Goal: Information Seeking & Learning: Learn about a topic

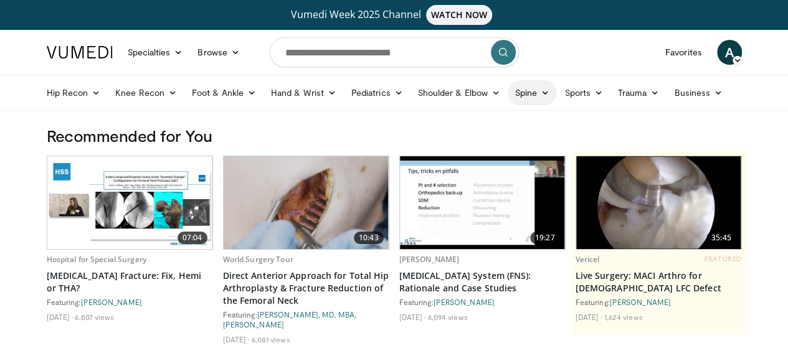
click at [540, 92] on icon at bounding box center [544, 92] width 9 height 9
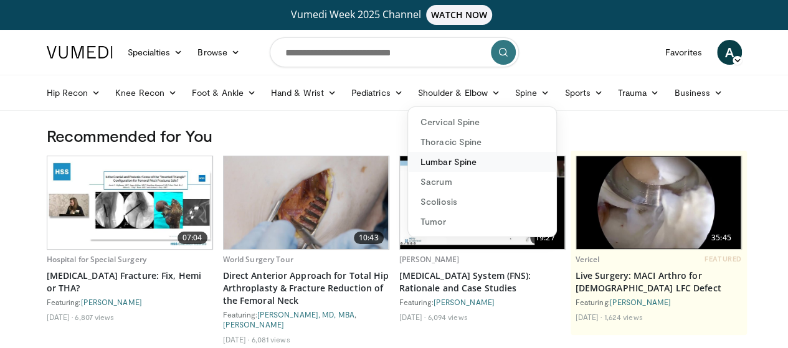
click at [453, 163] on link "Lumbar Spine" at bounding box center [482, 162] width 148 height 20
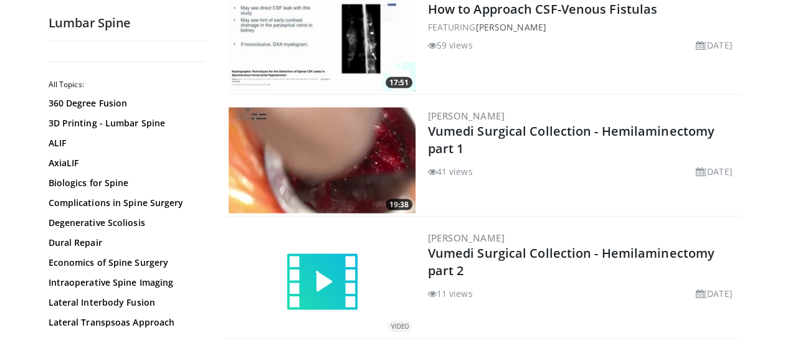
scroll to position [1171, 0]
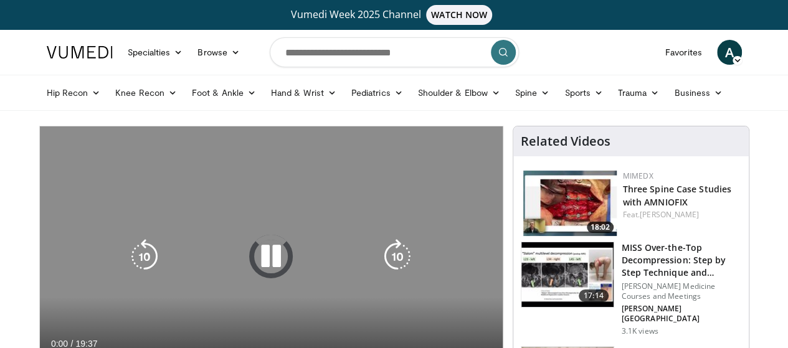
click at [257, 266] on icon "Video Player" at bounding box center [270, 256] width 35 height 35
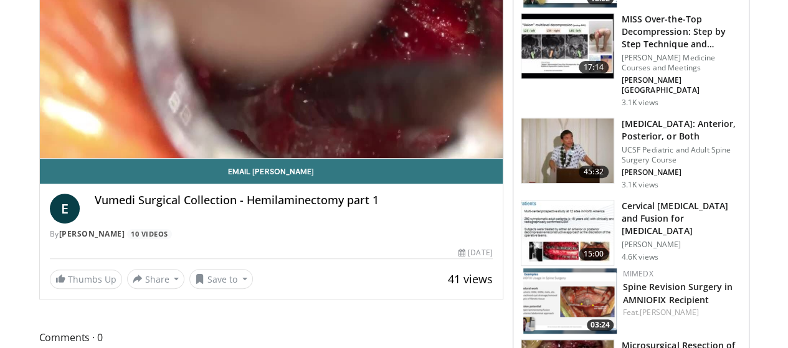
scroll to position [69, 0]
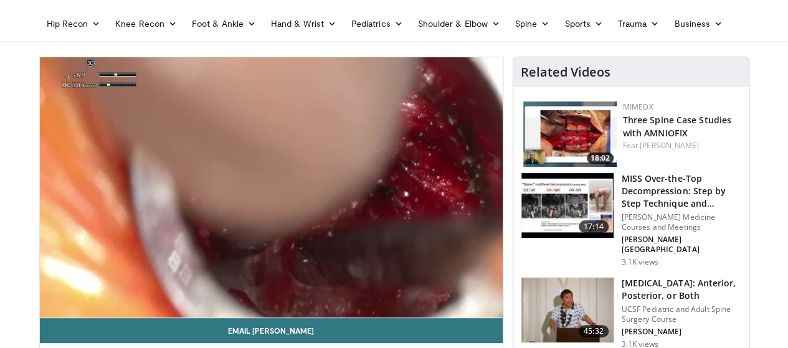
click at [588, 128] on img at bounding box center [569, 133] width 93 height 65
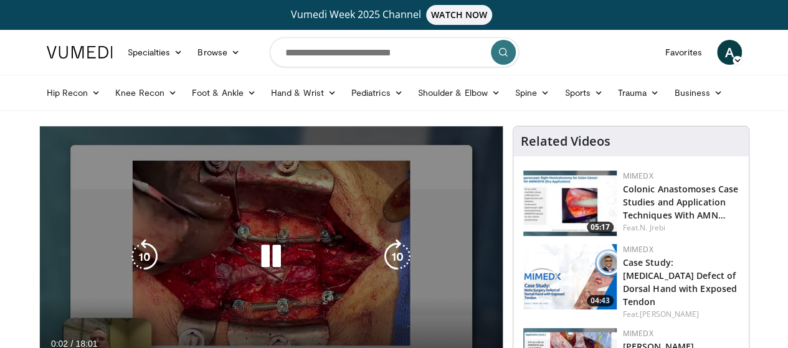
click at [319, 247] on div "10 seconds Tap to unmute" at bounding box center [271, 256] width 463 height 260
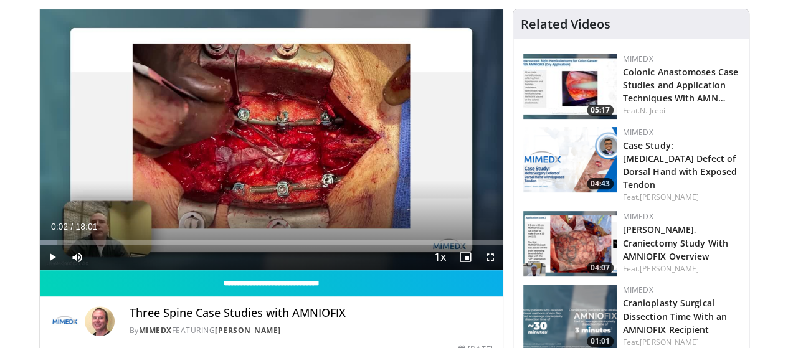
scroll to position [111, 0]
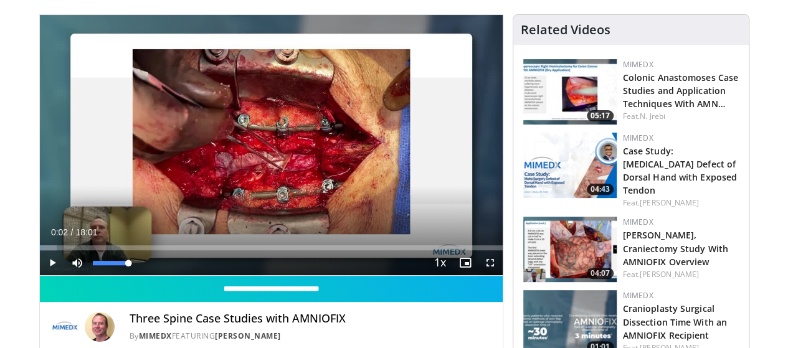
click at [89, 275] on div "18%" at bounding box center [111, 262] width 44 height 25
click at [93, 265] on div "18%" at bounding box center [110, 263] width 35 height 4
click at [40, 275] on span "Video Player" at bounding box center [52, 262] width 25 height 25
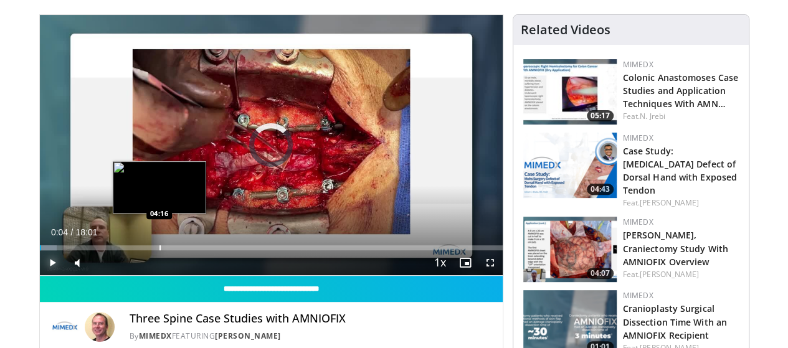
click at [159, 250] on div "Progress Bar" at bounding box center [159, 247] width 1 height 5
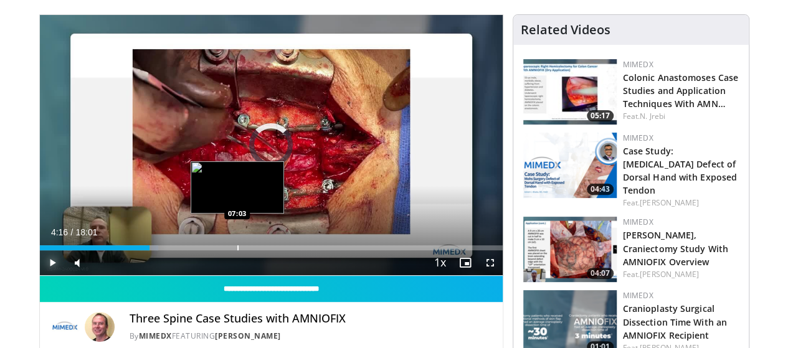
click at [237, 250] on div "Progress Bar" at bounding box center [237, 247] width 1 height 5
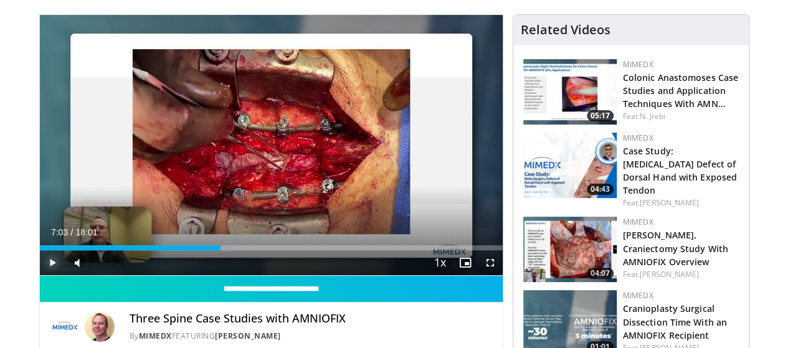
click at [40, 275] on span "Video Player" at bounding box center [52, 262] width 25 height 25
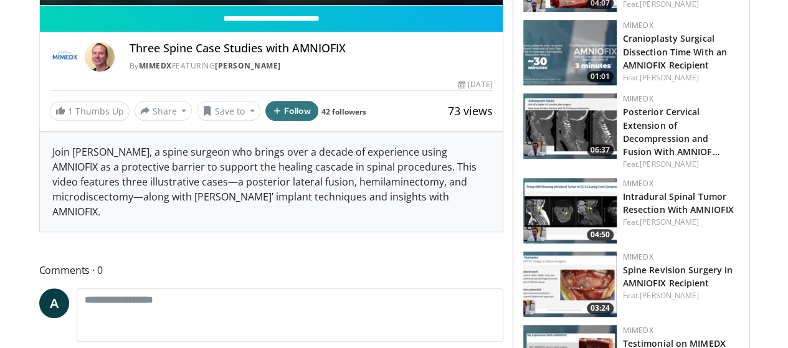
scroll to position [0, 0]
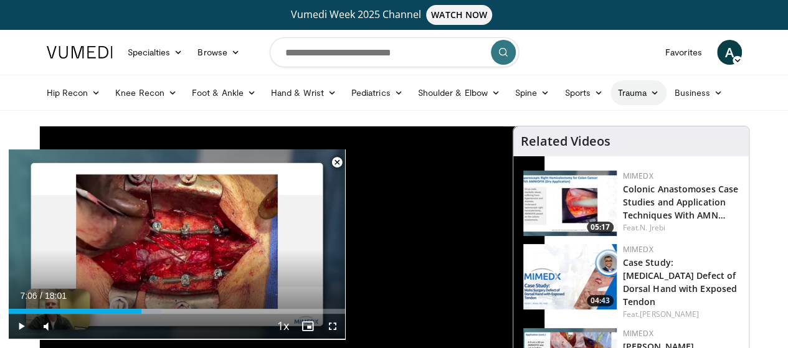
click at [616, 83] on link "Trauma" at bounding box center [638, 92] width 57 height 25
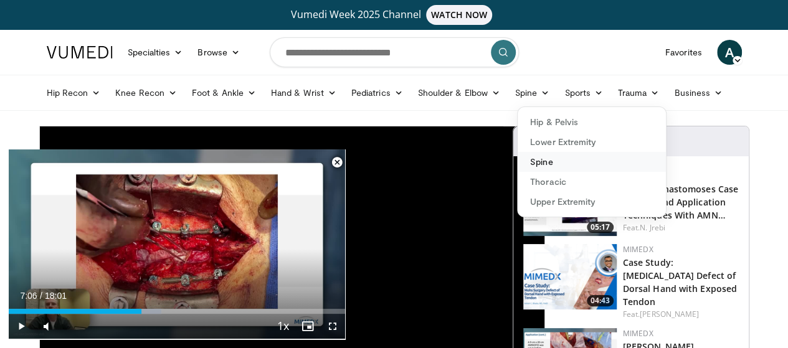
click at [517, 161] on link "Spine" at bounding box center [591, 162] width 148 height 20
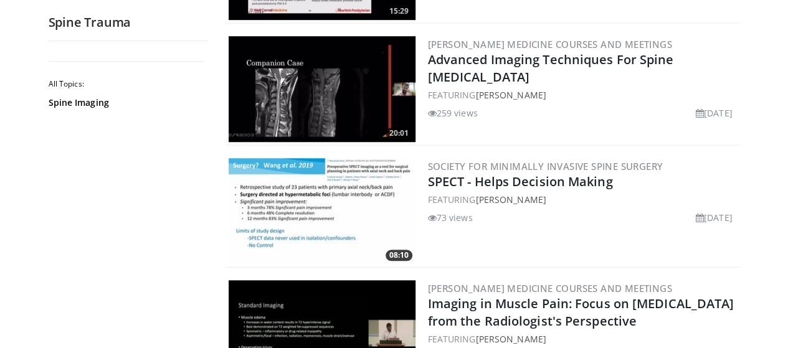
scroll to position [2944, 0]
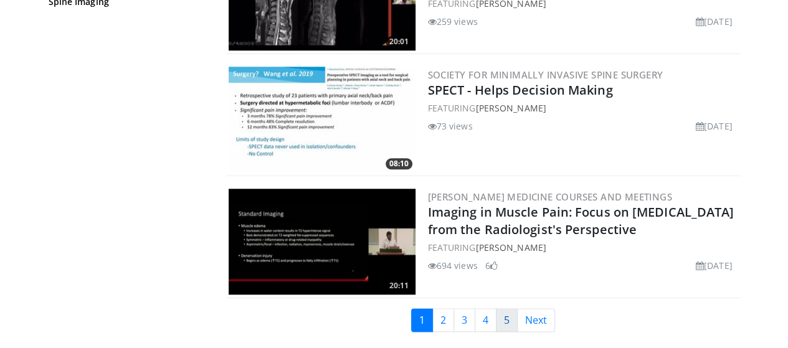
click at [517, 308] on link "5" at bounding box center [507, 320] width 22 height 24
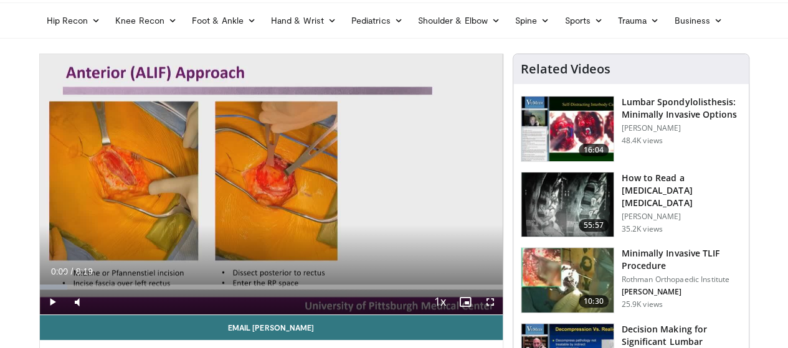
scroll to position [77, 0]
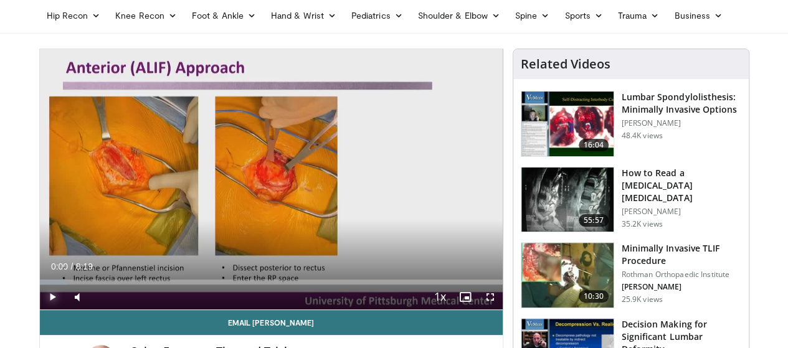
click at [40, 309] on span "Video Player" at bounding box center [52, 297] width 25 height 25
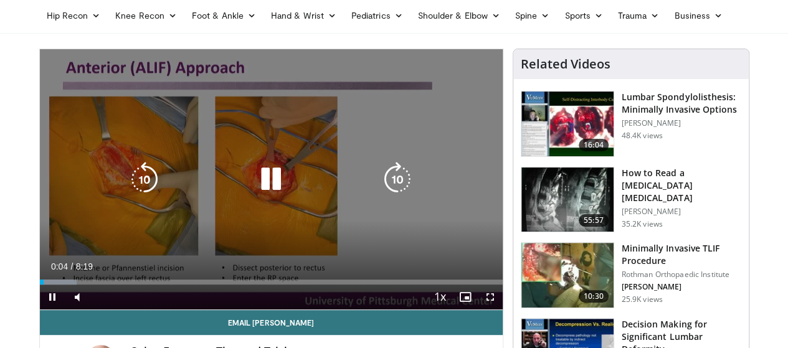
click at [266, 187] on icon "Video Player" at bounding box center [270, 179] width 35 height 35
click at [253, 158] on div "10 seconds Tap to unmute" at bounding box center [271, 179] width 463 height 260
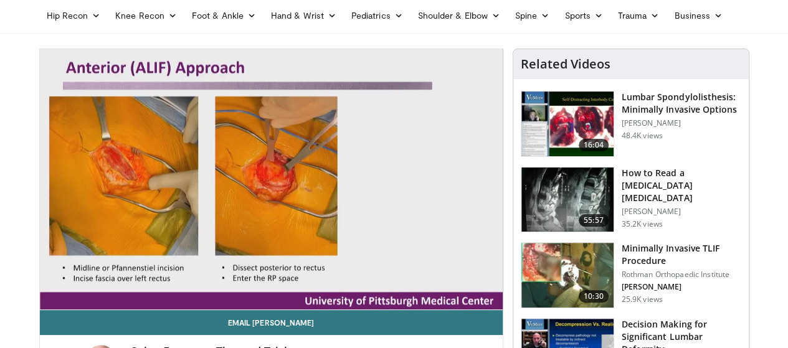
click at [576, 184] on img at bounding box center [567, 199] width 92 height 65
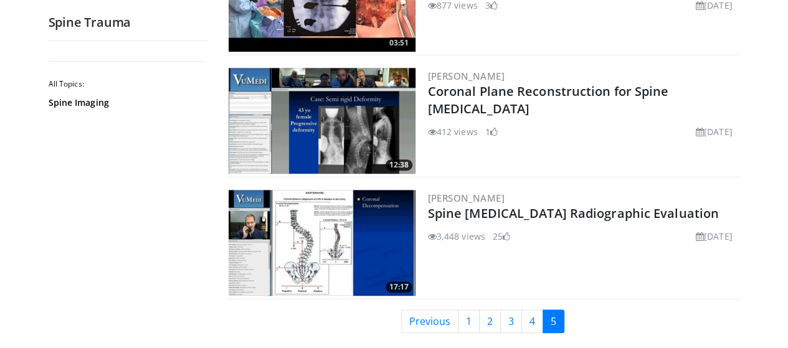
scroll to position [2666, 0]
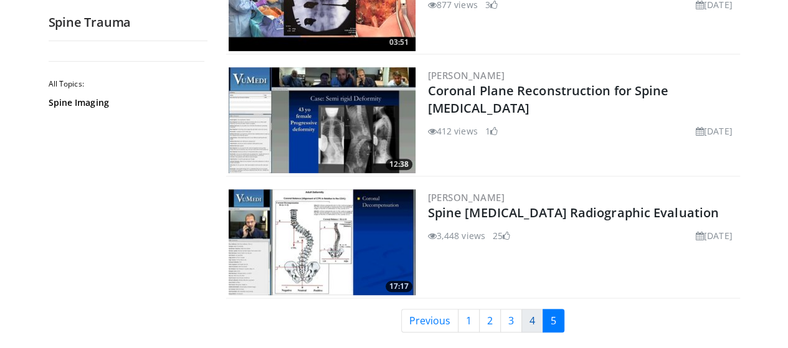
click at [533, 322] on link "4" at bounding box center [532, 321] width 22 height 24
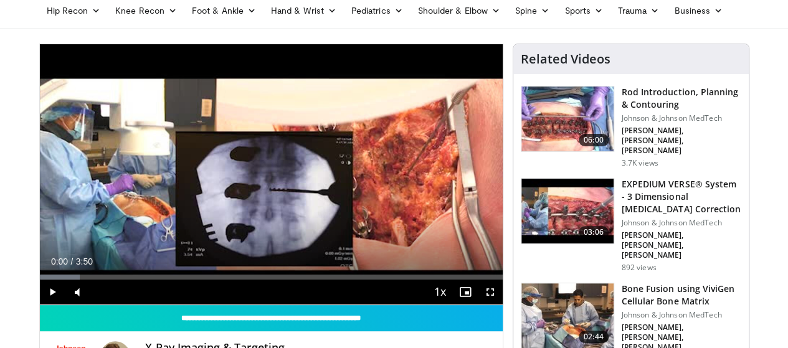
scroll to position [83, 0]
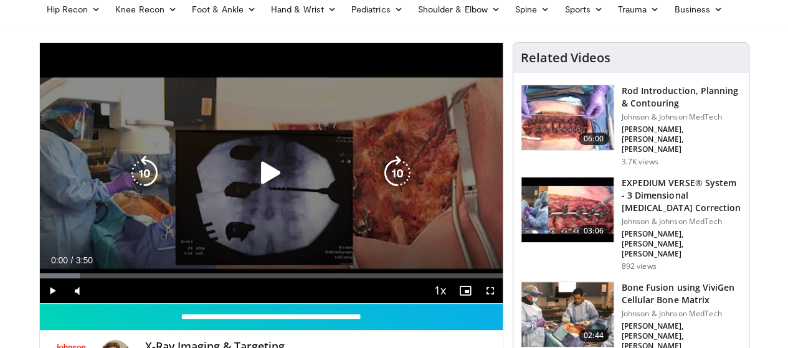
click at [261, 191] on icon "Video Player" at bounding box center [270, 173] width 35 height 35
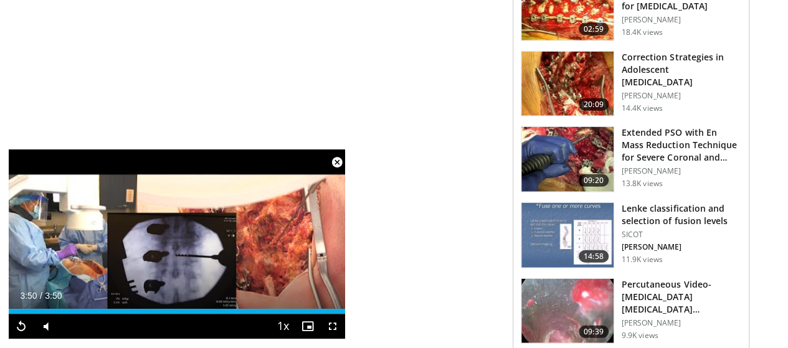
scroll to position [1437, 0]
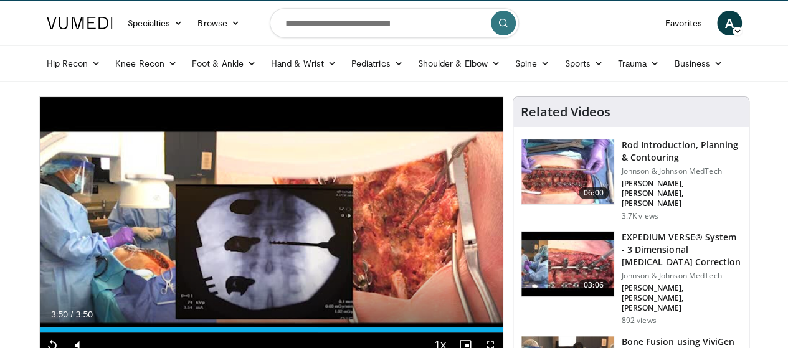
scroll to position [29, 0]
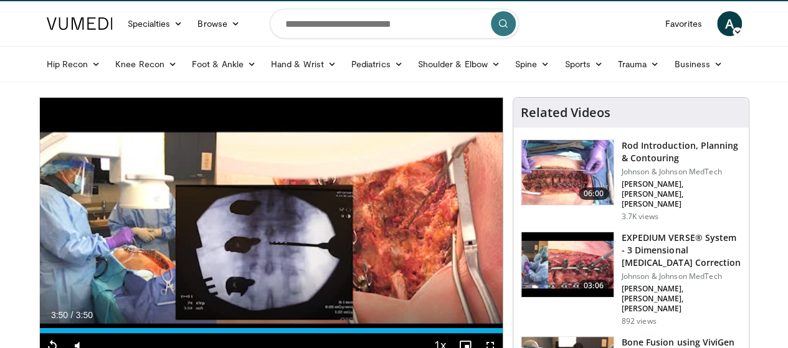
click at [563, 190] on img at bounding box center [567, 172] width 92 height 65
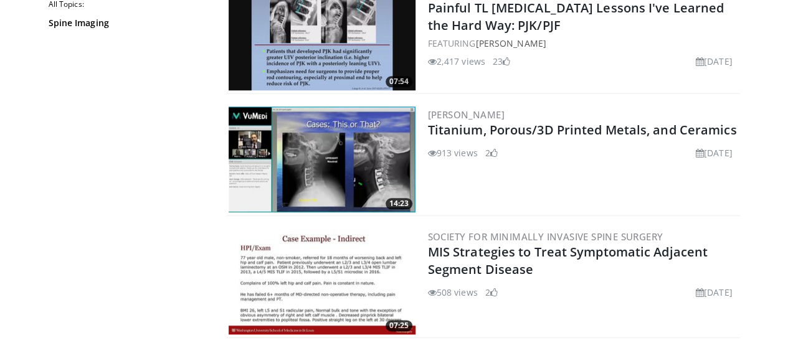
scroll to position [2949, 0]
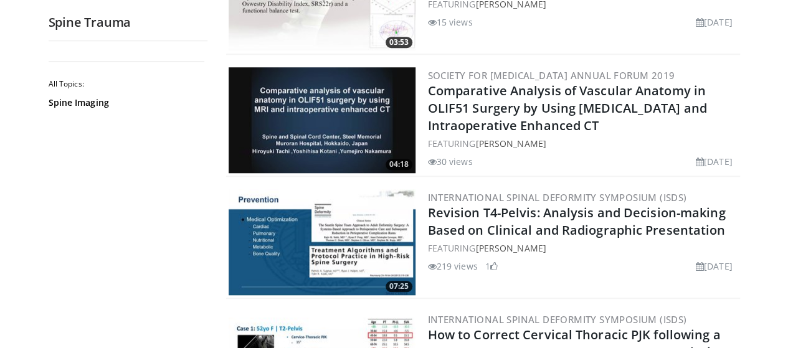
scroll to position [3026, 0]
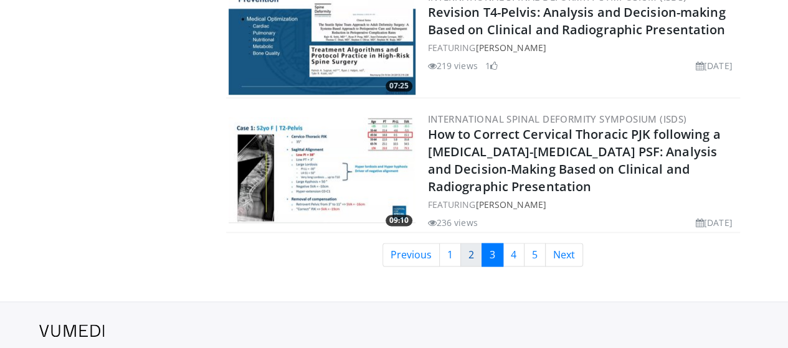
click at [479, 243] on link "2" at bounding box center [471, 255] width 22 height 24
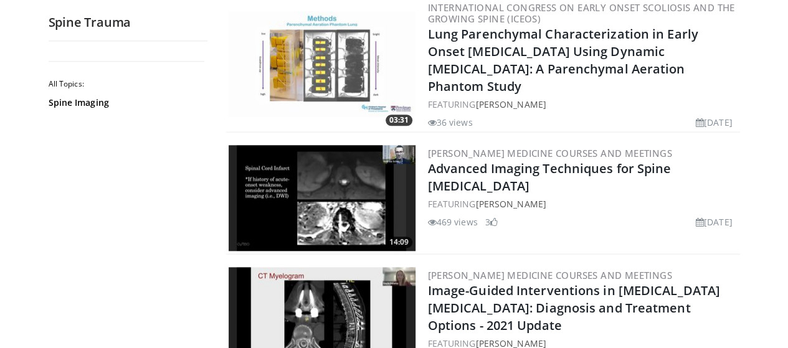
scroll to position [2935, 0]
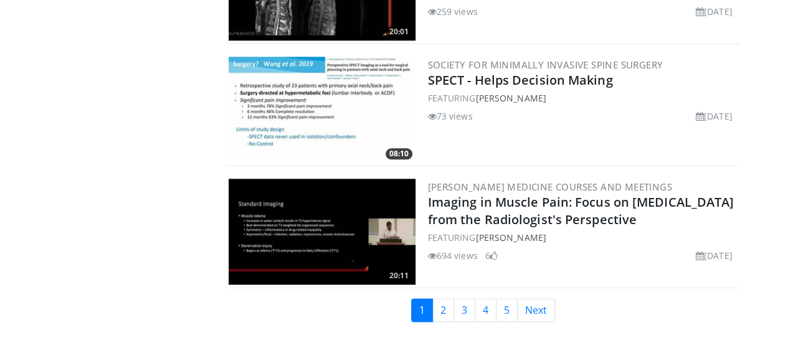
scroll to position [2956, 0]
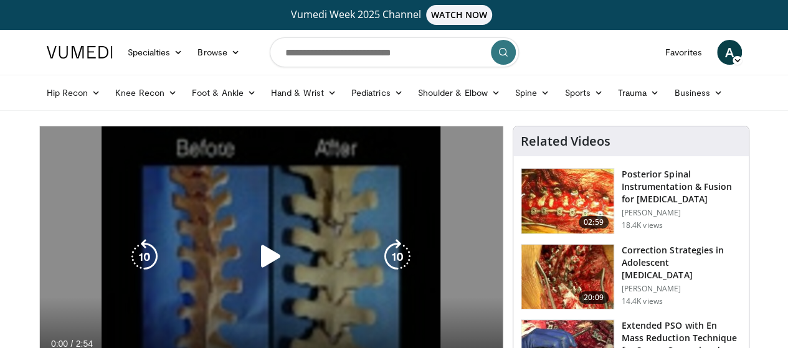
click at [263, 274] on icon "Video Player" at bounding box center [270, 256] width 35 height 35
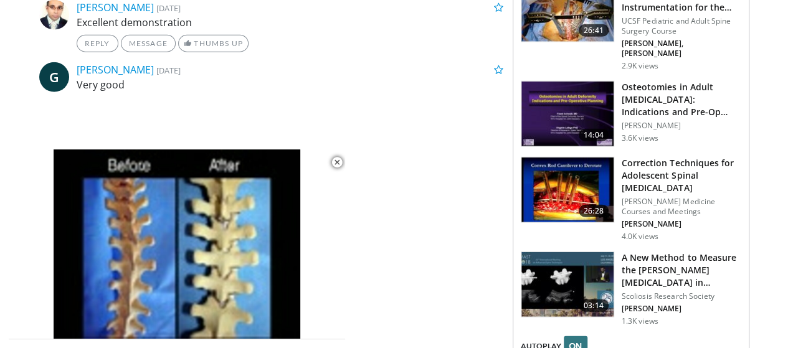
scroll to position [1541, 0]
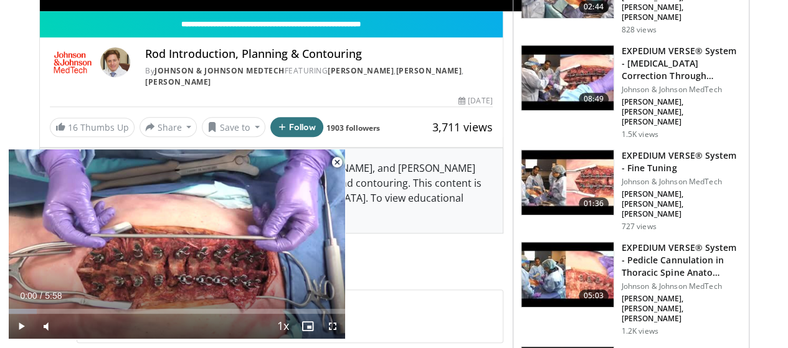
scroll to position [399, 0]
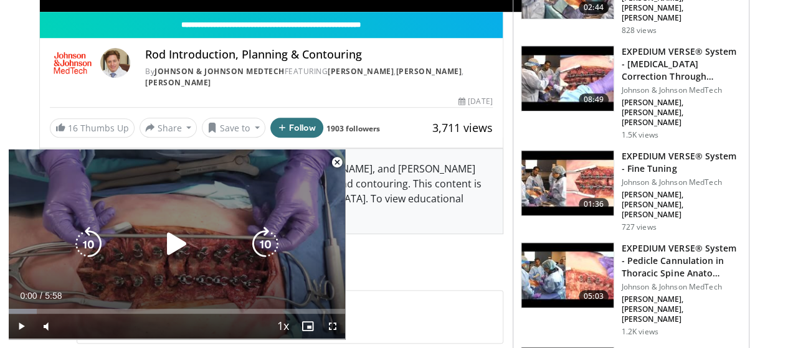
click at [180, 243] on icon "Video Player" at bounding box center [176, 244] width 35 height 35
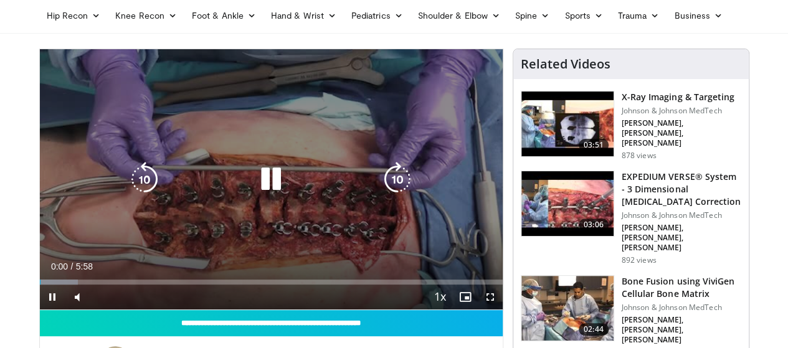
scroll to position [77, 0]
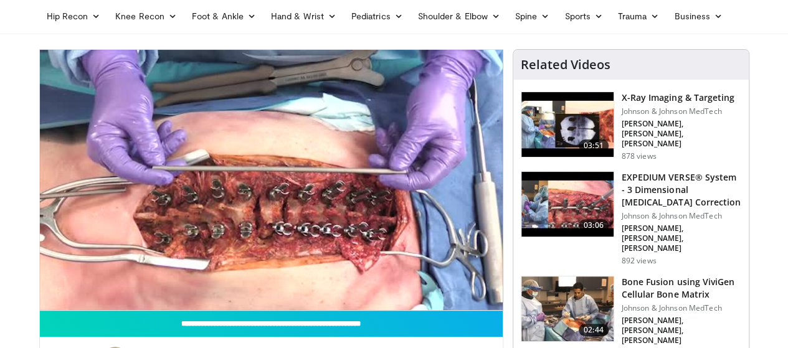
drag, startPoint x: 446, startPoint y: 33, endPoint x: 529, endPoint y: 36, distance: 82.9
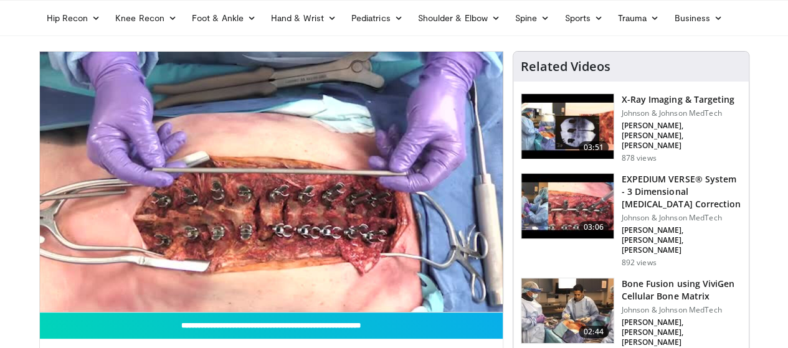
scroll to position [77, 0]
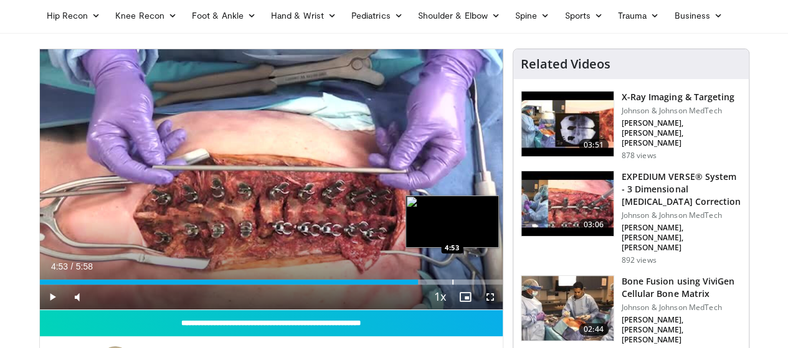
click at [452, 285] on div "Progress Bar" at bounding box center [452, 282] width 1 height 5
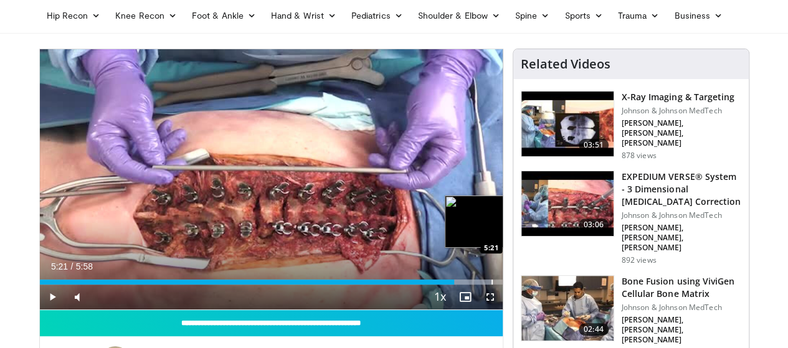
click at [491, 285] on div "Progress Bar" at bounding box center [491, 282] width 1 height 5
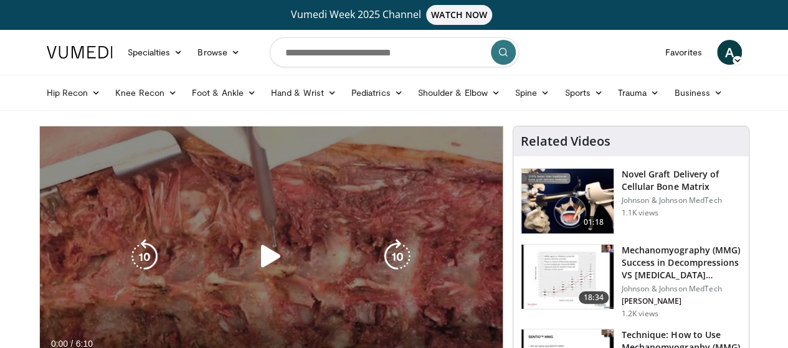
click at [253, 270] on icon "Video Player" at bounding box center [270, 256] width 35 height 35
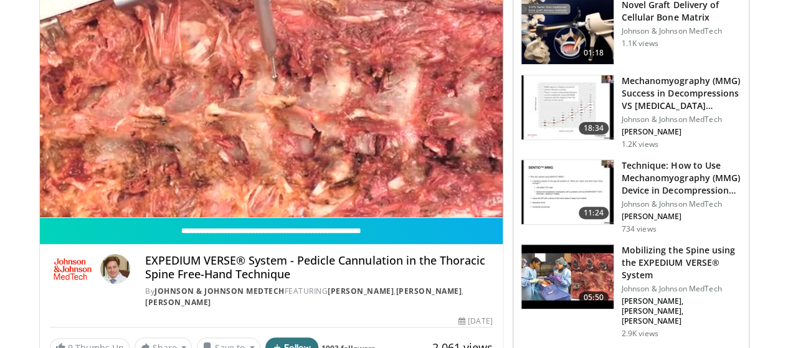
scroll to position [167, 0]
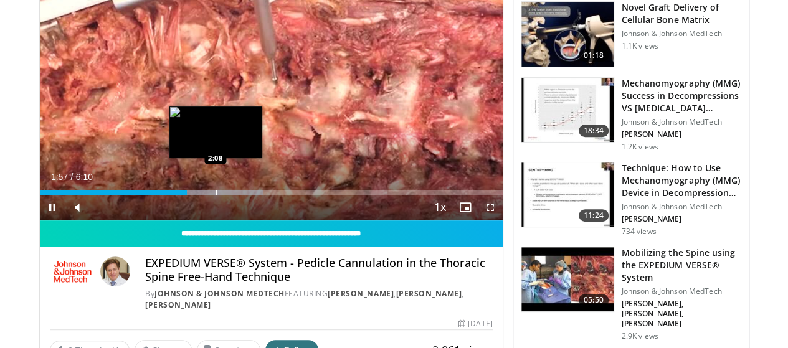
click at [183, 215] on video-js "**********" at bounding box center [271, 90] width 463 height 261
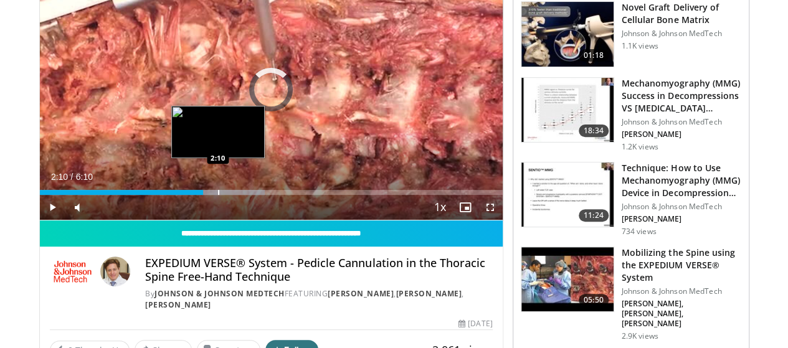
click at [218, 195] on div "Progress Bar" at bounding box center [218, 192] width 1 height 5
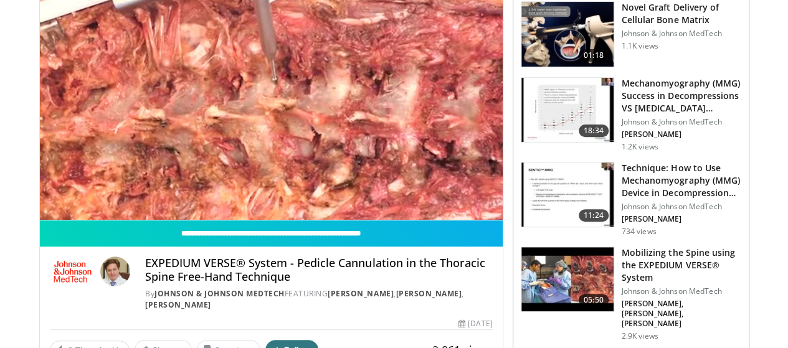
click at [603, 33] on img at bounding box center [567, 34] width 92 height 65
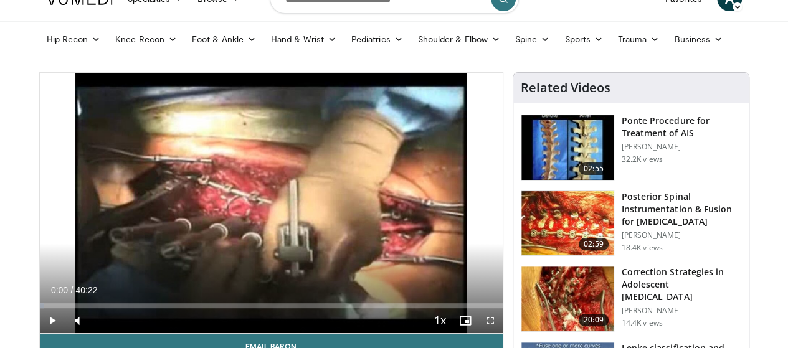
scroll to position [60, 0]
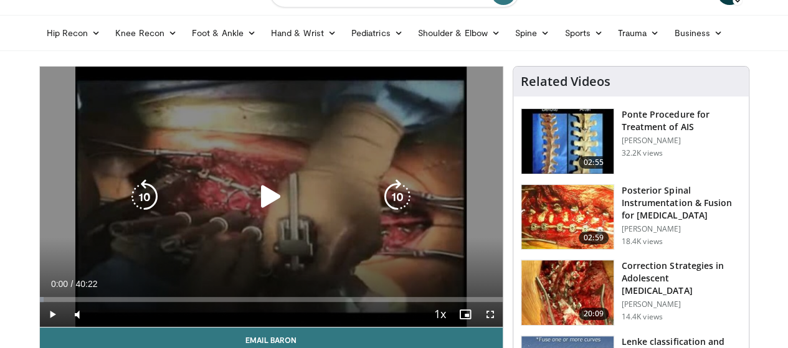
click at [263, 211] on icon "Video Player" at bounding box center [270, 196] width 35 height 35
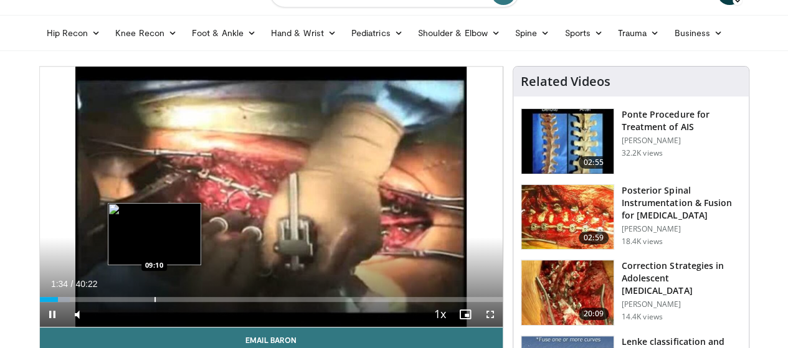
click at [123, 319] on video-js "**********" at bounding box center [271, 197] width 463 height 261
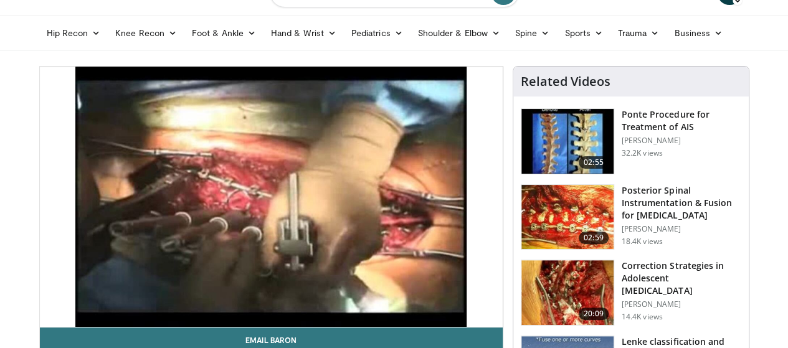
click at [55, 324] on video-js "**********" at bounding box center [271, 197] width 463 height 261
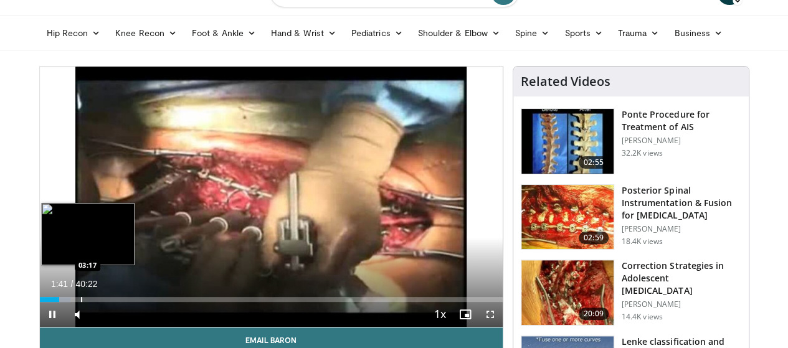
click at [81, 302] on div "Progress Bar" at bounding box center [81, 299] width 1 height 5
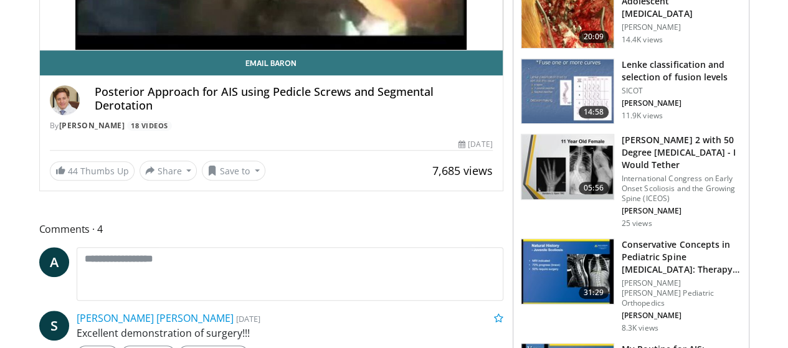
scroll to position [0, 0]
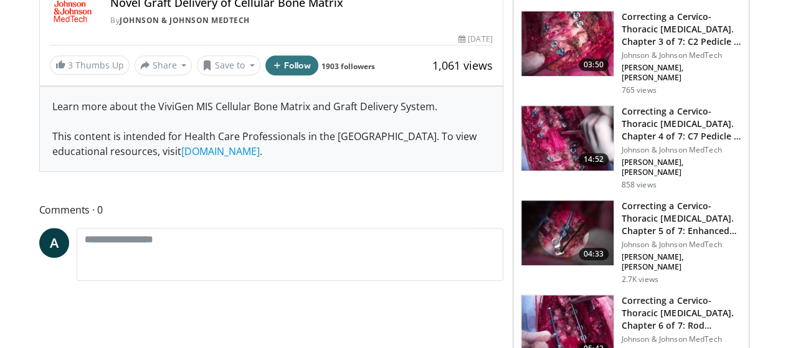
scroll to position [453, 0]
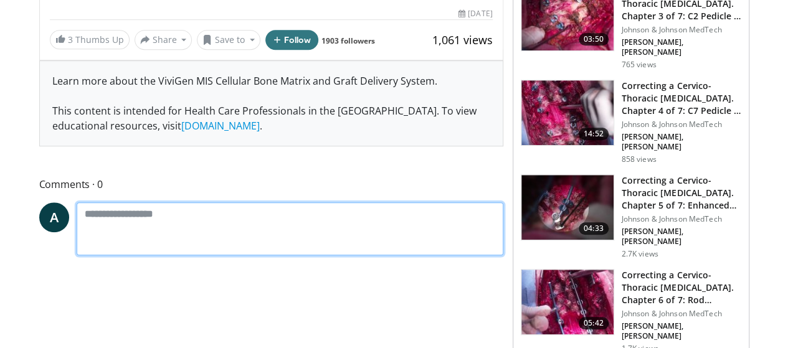
drag, startPoint x: 0, startPoint y: 0, endPoint x: 349, endPoint y: 275, distance: 444.2
click at [349, 255] on textarea at bounding box center [290, 228] width 426 height 53
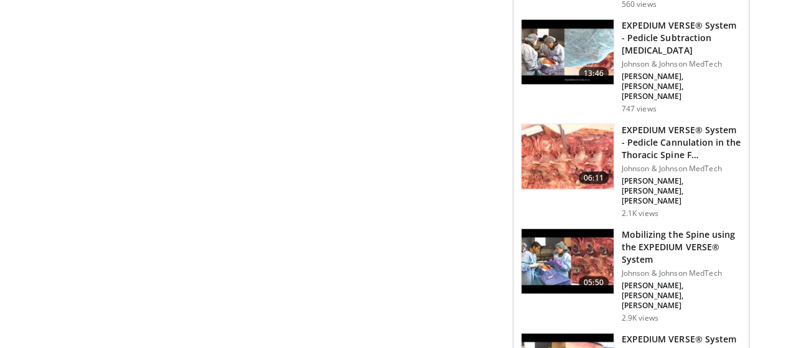
scroll to position [1251, 0]
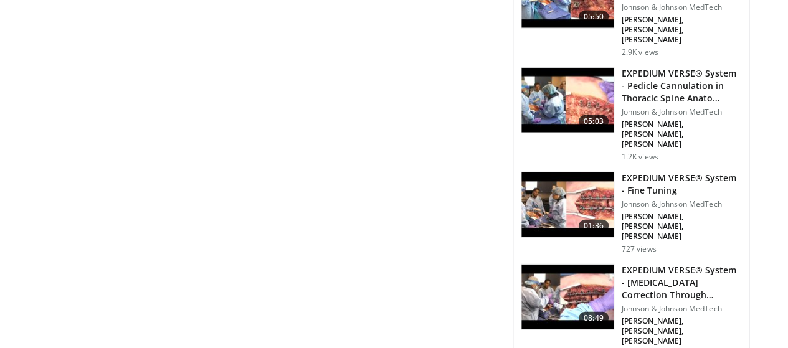
scroll to position [1514, 0]
